Goal: Register for event/course

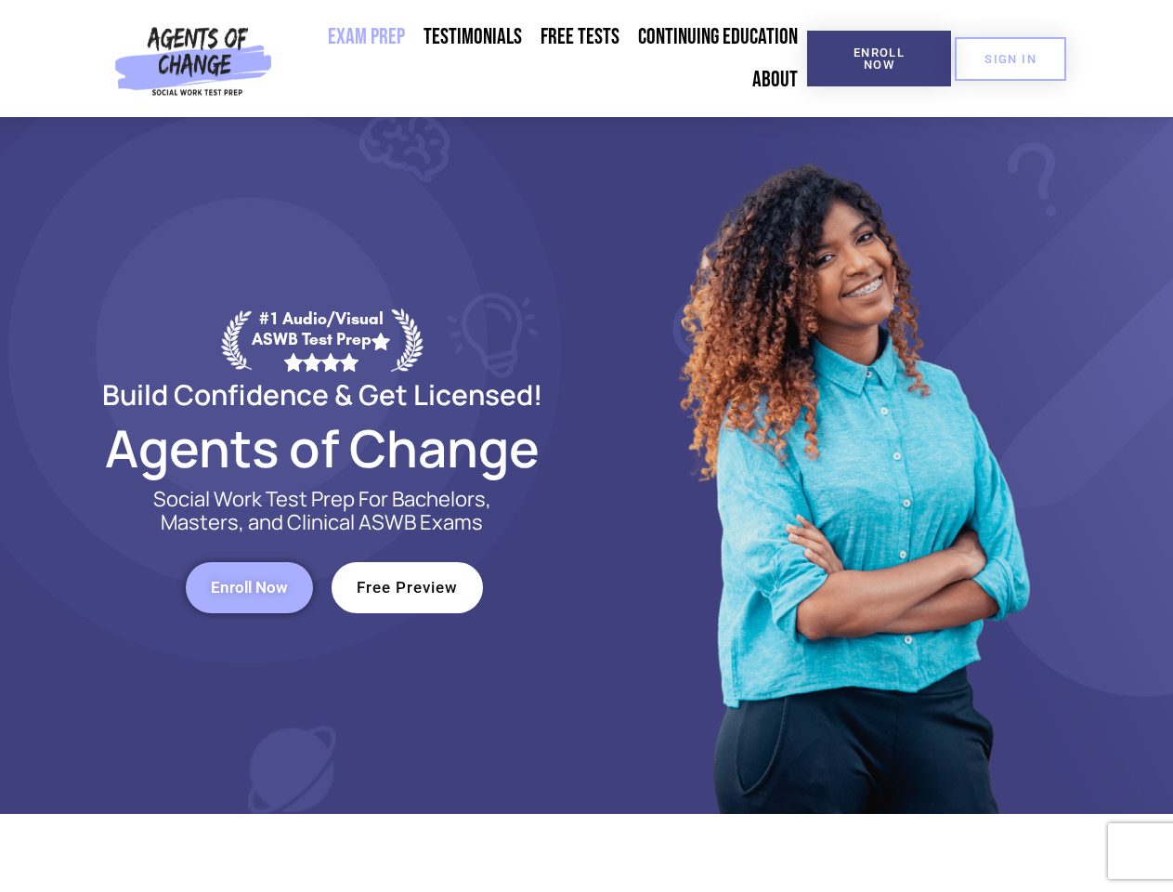
click at [587, 446] on div at bounding box center [851, 465] width 529 height 697
click at [879, 59] on span "Enroll Now" at bounding box center [879, 58] width 85 height 24
click at [1010, 59] on span "SIGN IN" at bounding box center [1010, 59] width 52 height 12
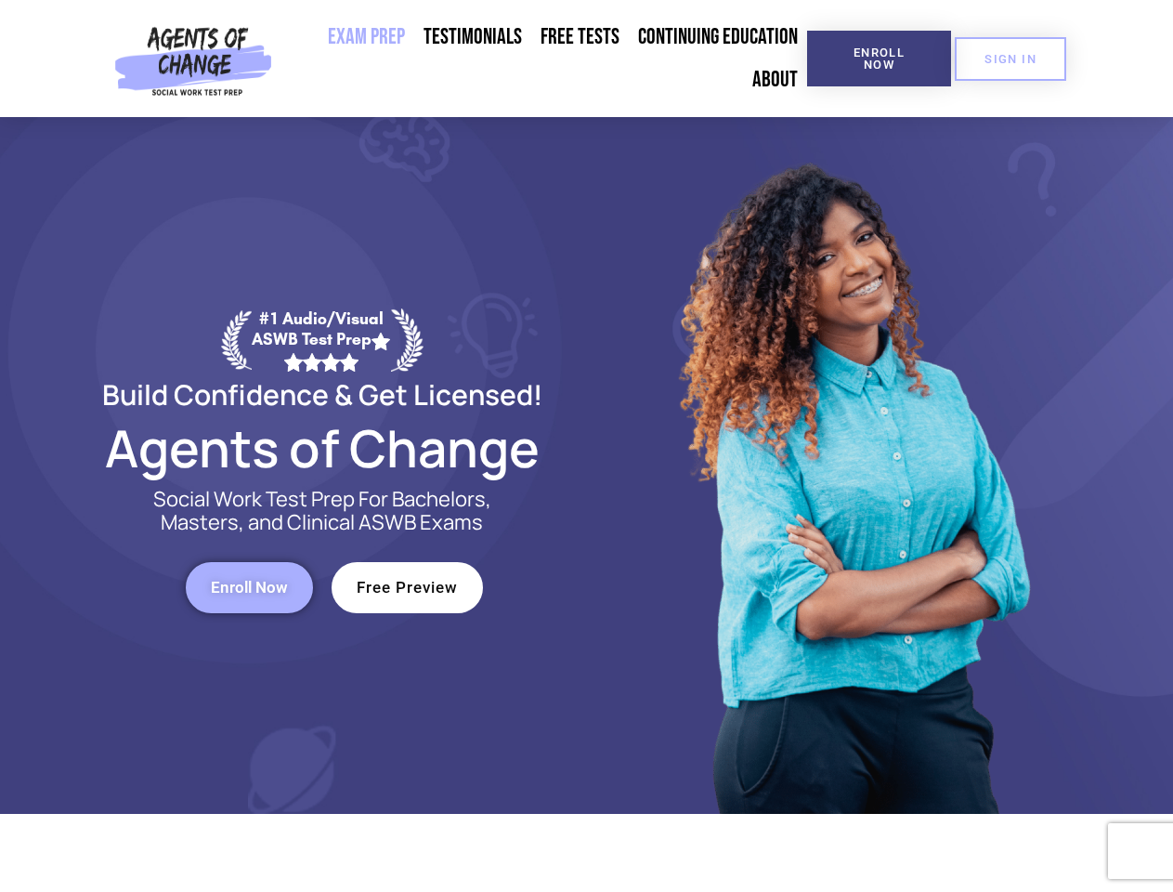
click at [249, 587] on span "Enroll Now" at bounding box center [249, 588] width 77 height 16
click at [407, 587] on span "Free Preview" at bounding box center [407, 588] width 101 height 16
